Goal: Navigation & Orientation: Understand site structure

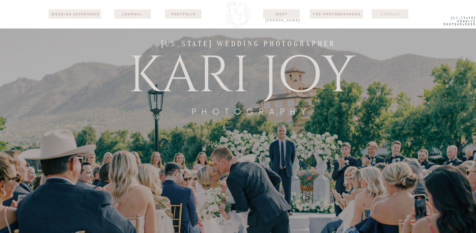
click at [391, 13] on nav "Contact" at bounding box center [391, 13] width 46 height 5
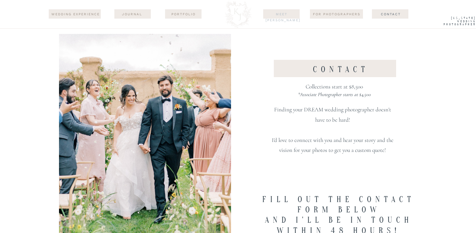
click at [290, 16] on nav "Meet [PERSON_NAME]" at bounding box center [282, 13] width 32 height 5
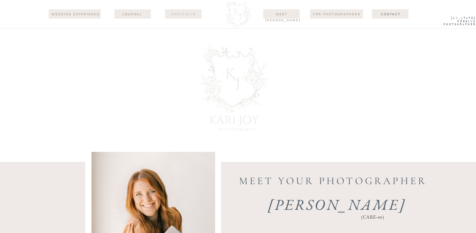
click at [178, 16] on nav "Portfolio" at bounding box center [183, 13] width 32 height 5
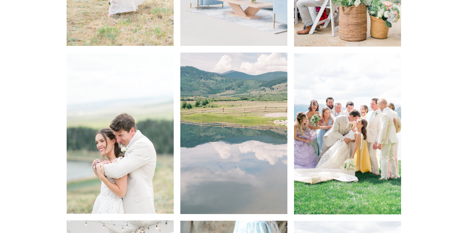
scroll to position [1908, 0]
